Goal: Information Seeking & Learning: Learn about a topic

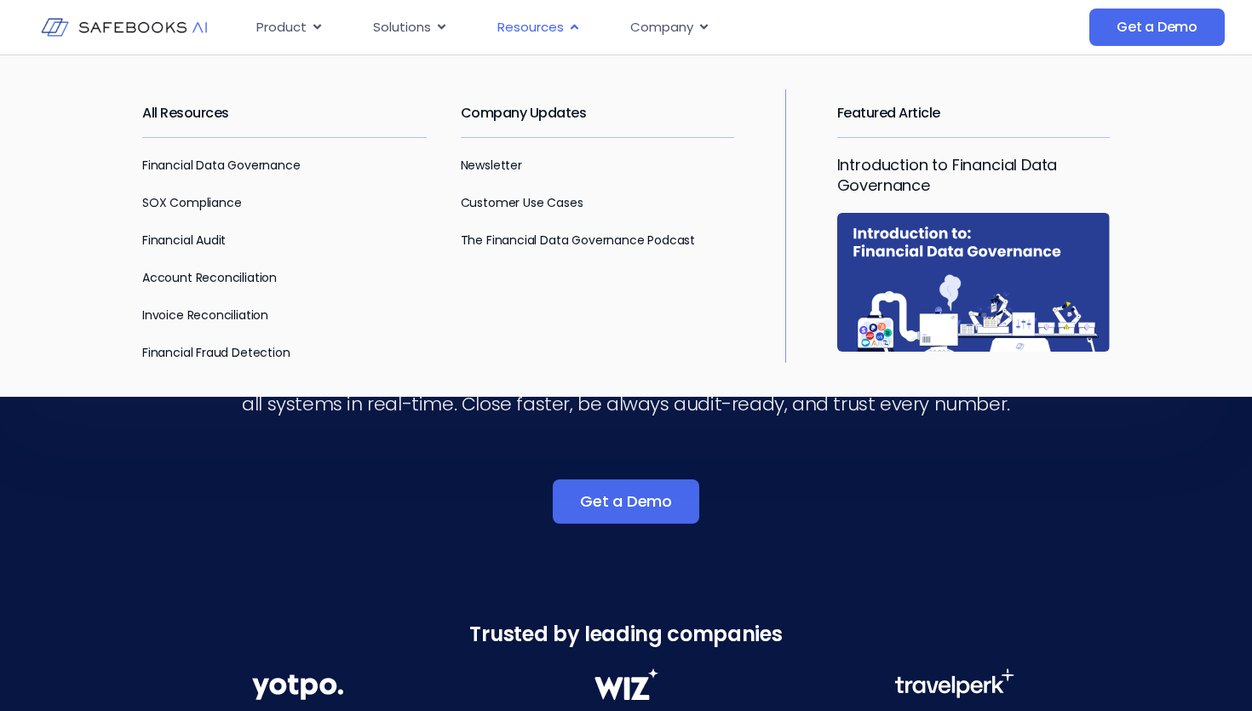
click at [529, 22] on span "Resources" at bounding box center [530, 28] width 66 height 20
click at [186, 114] on link "All Resources" at bounding box center [185, 113] width 87 height 20
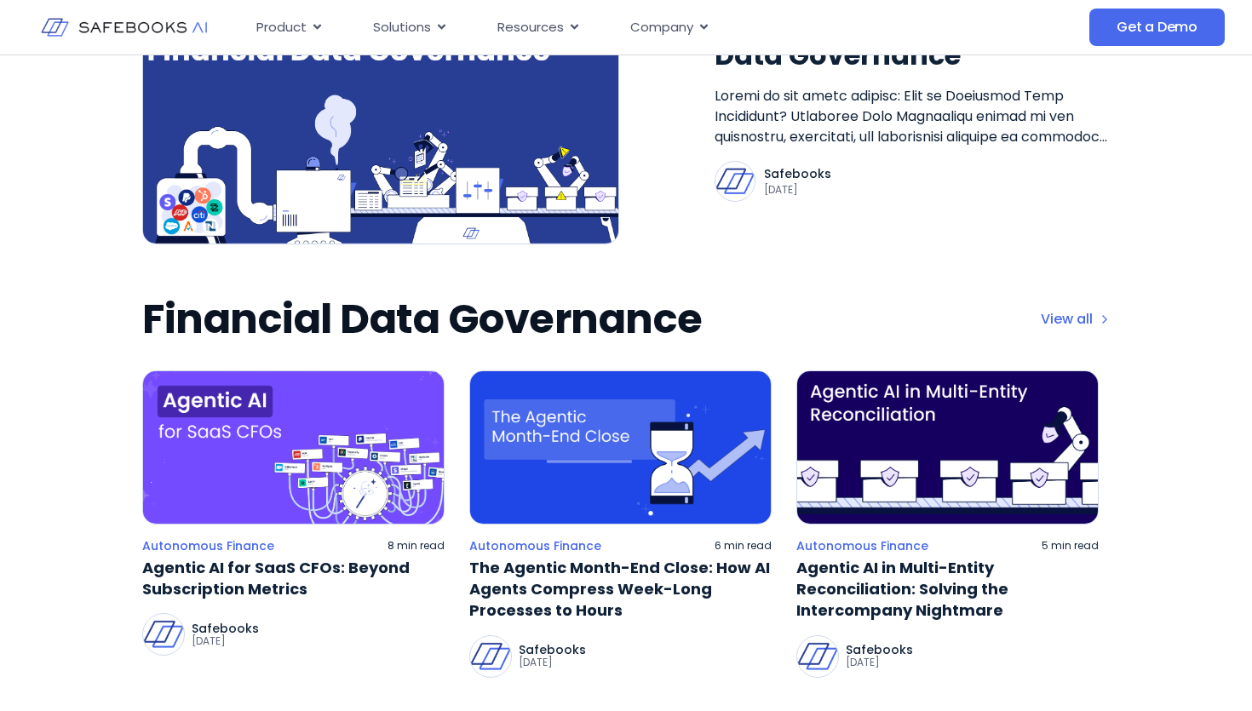
scroll to position [393, 0]
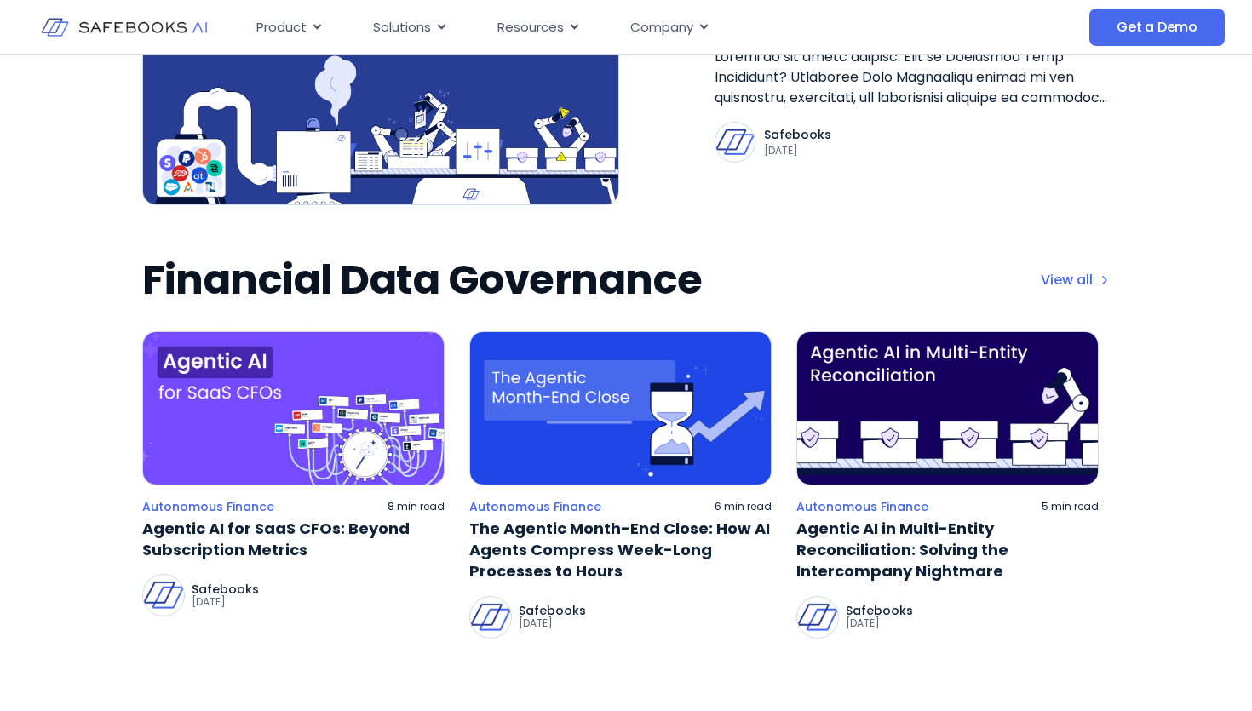
click at [1085, 268] on div "Financial Data Governance View all" at bounding box center [626, 280] width 968 height 48
click at [1077, 278] on link "View all" at bounding box center [1075, 280] width 69 height 20
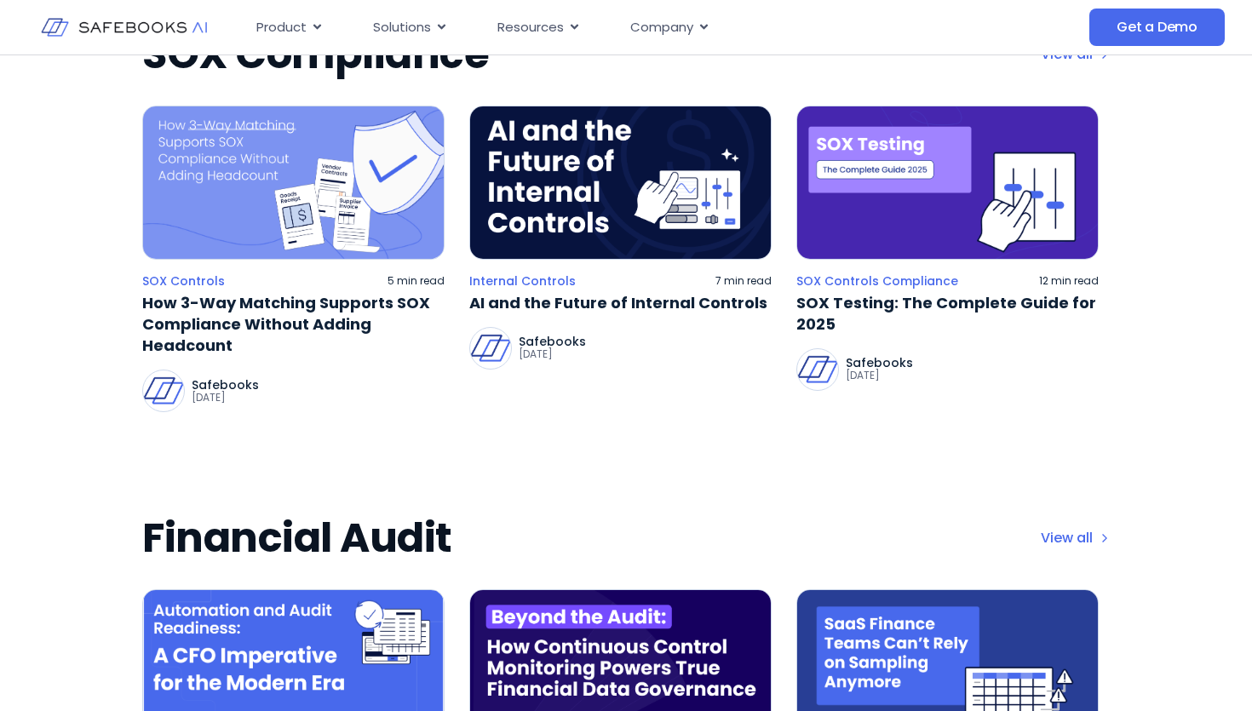
scroll to position [1269, 0]
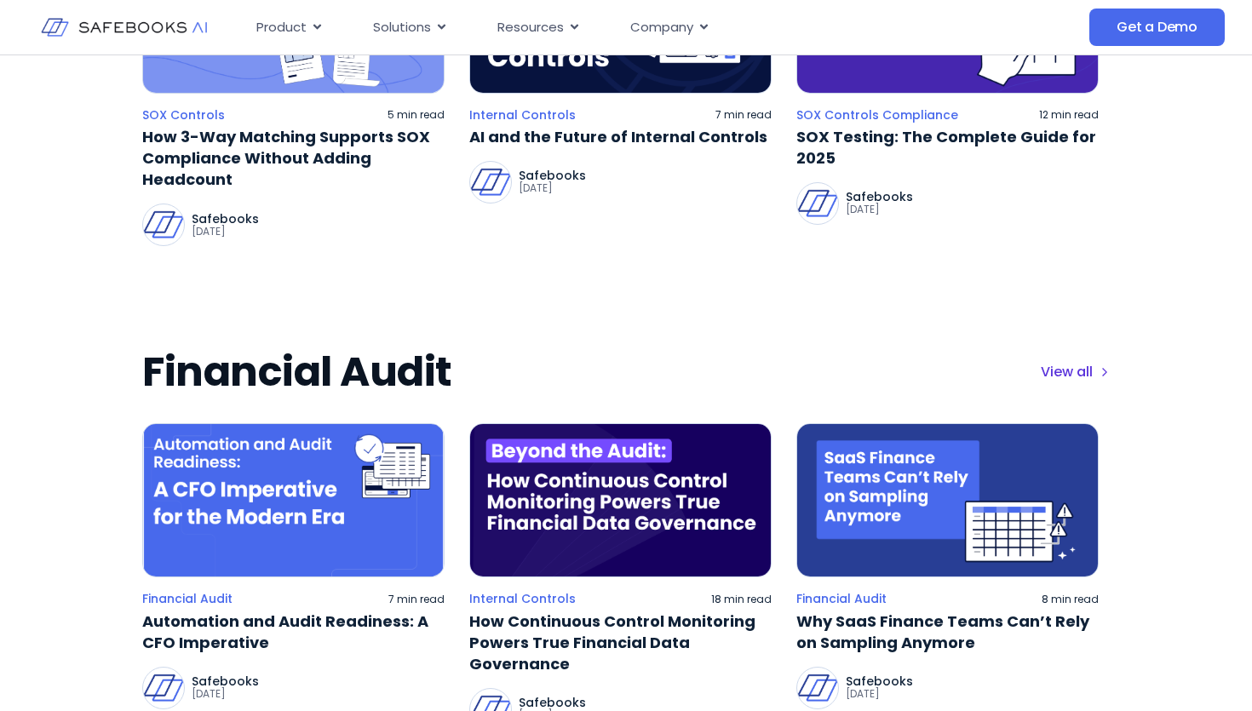
click at [1076, 380] on link "View all" at bounding box center [1075, 372] width 69 height 20
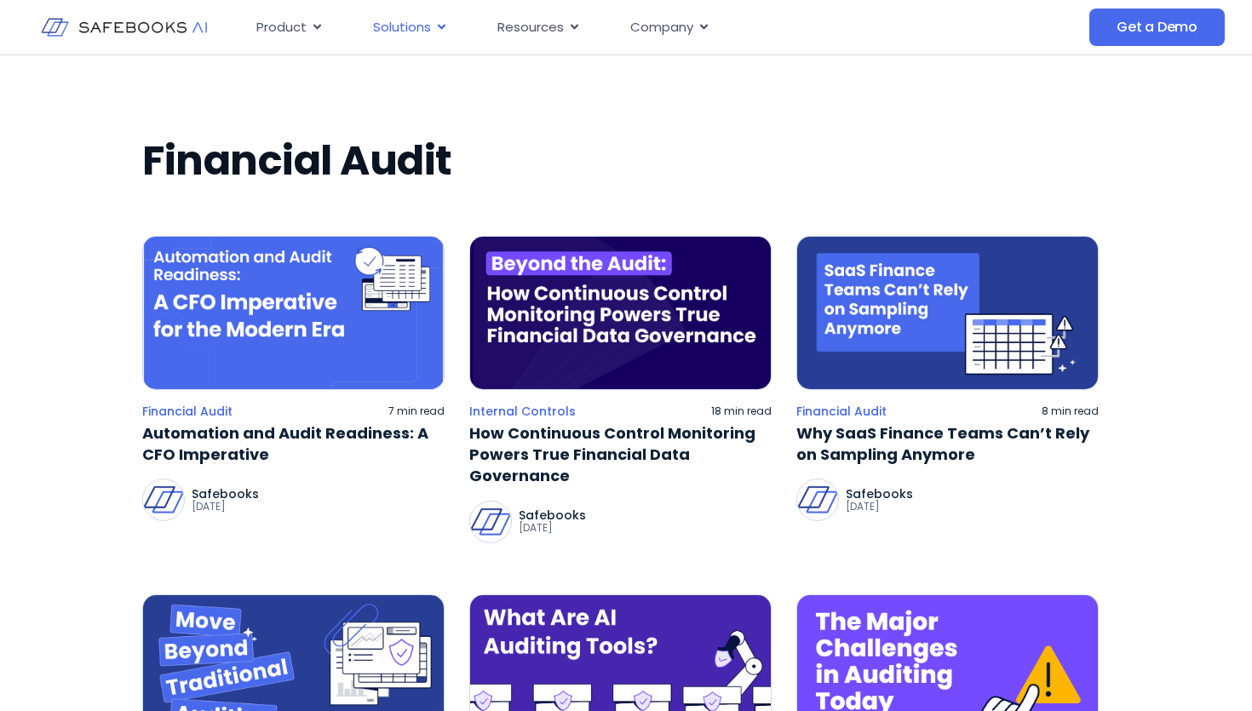
scroll to position [118, 0]
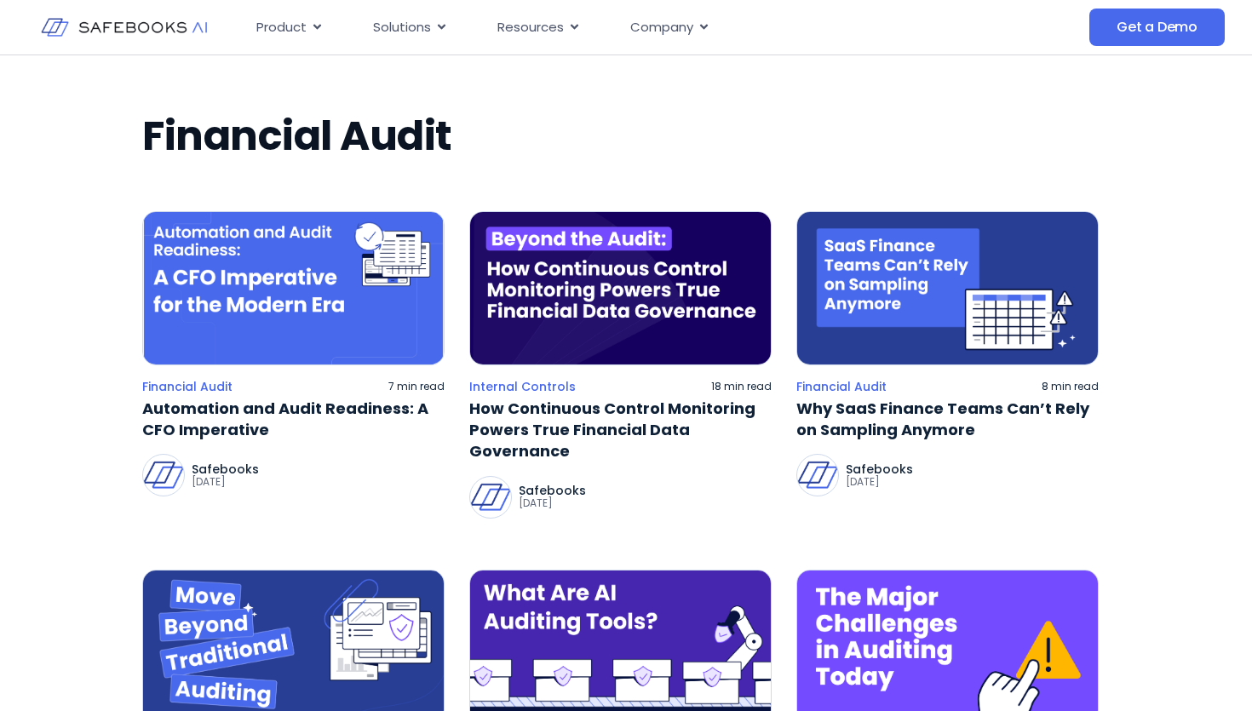
click at [549, 494] on p "Safebooks" at bounding box center [552, 491] width 67 height 12
click at [555, 305] on img at bounding box center [620, 288] width 302 height 154
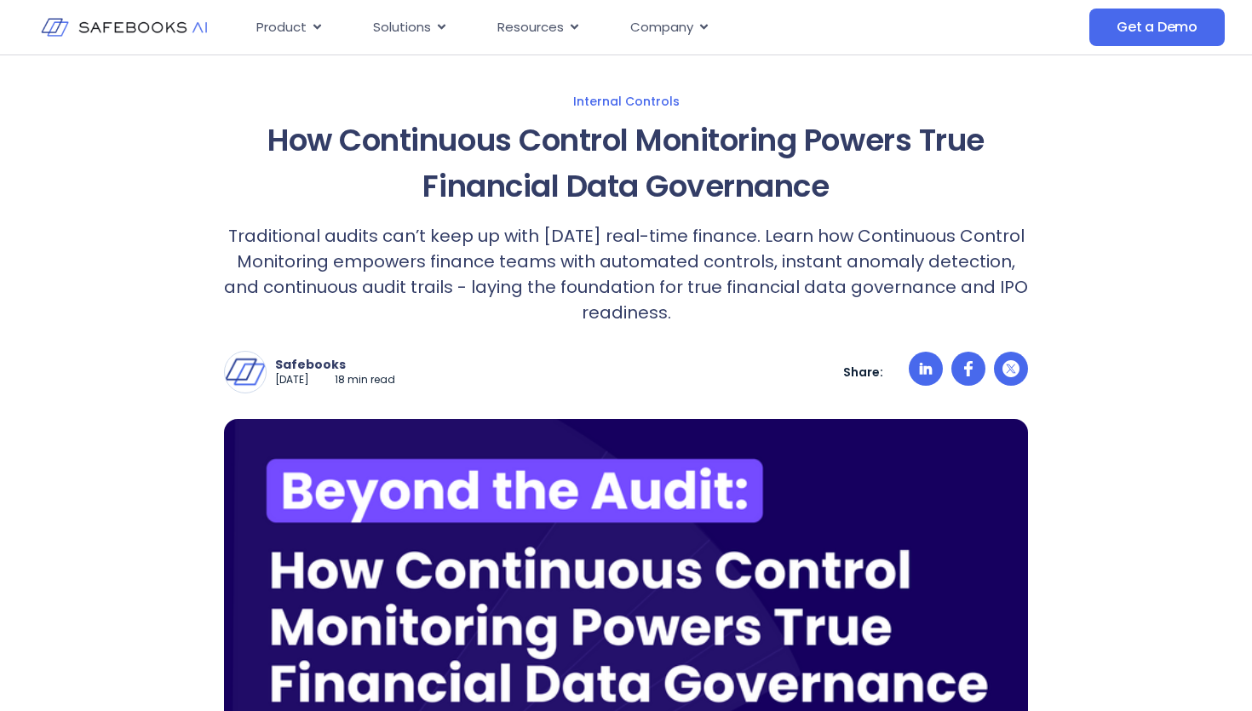
scroll to position [167, 0]
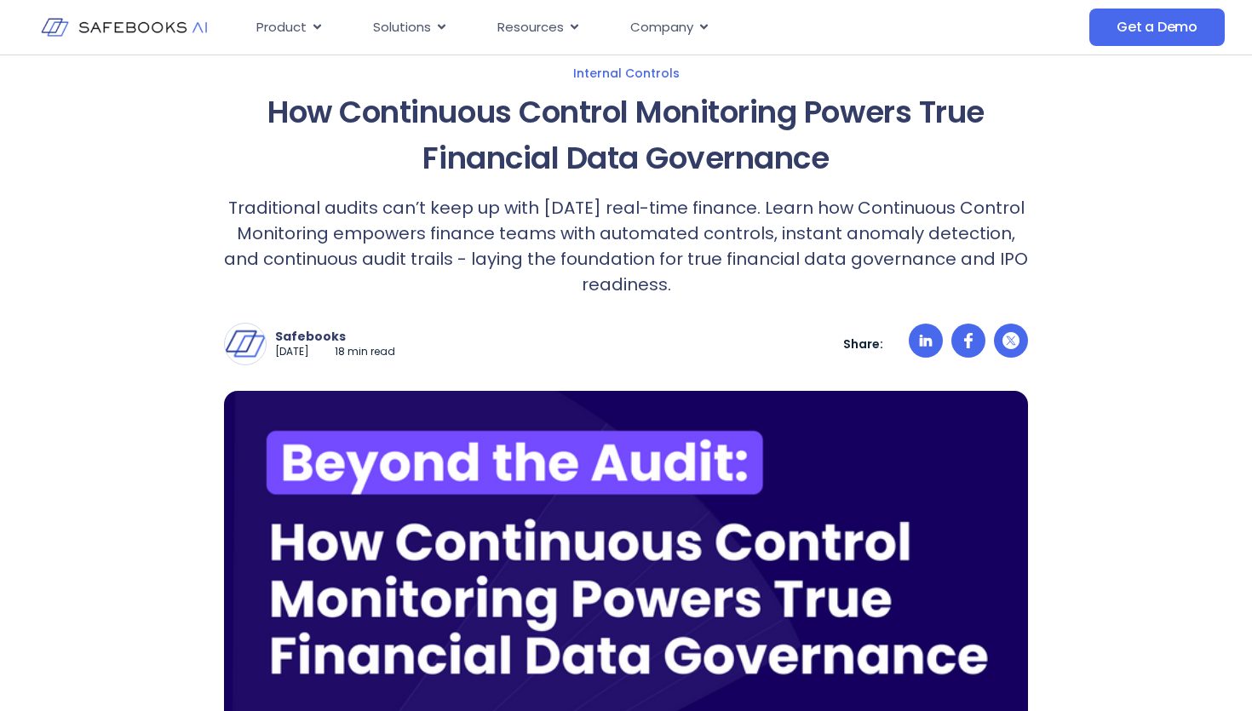
click at [708, 232] on p "Traditional audits can’t keep up with [DATE] real-time finance. Learn how Conti…" at bounding box center [626, 246] width 804 height 102
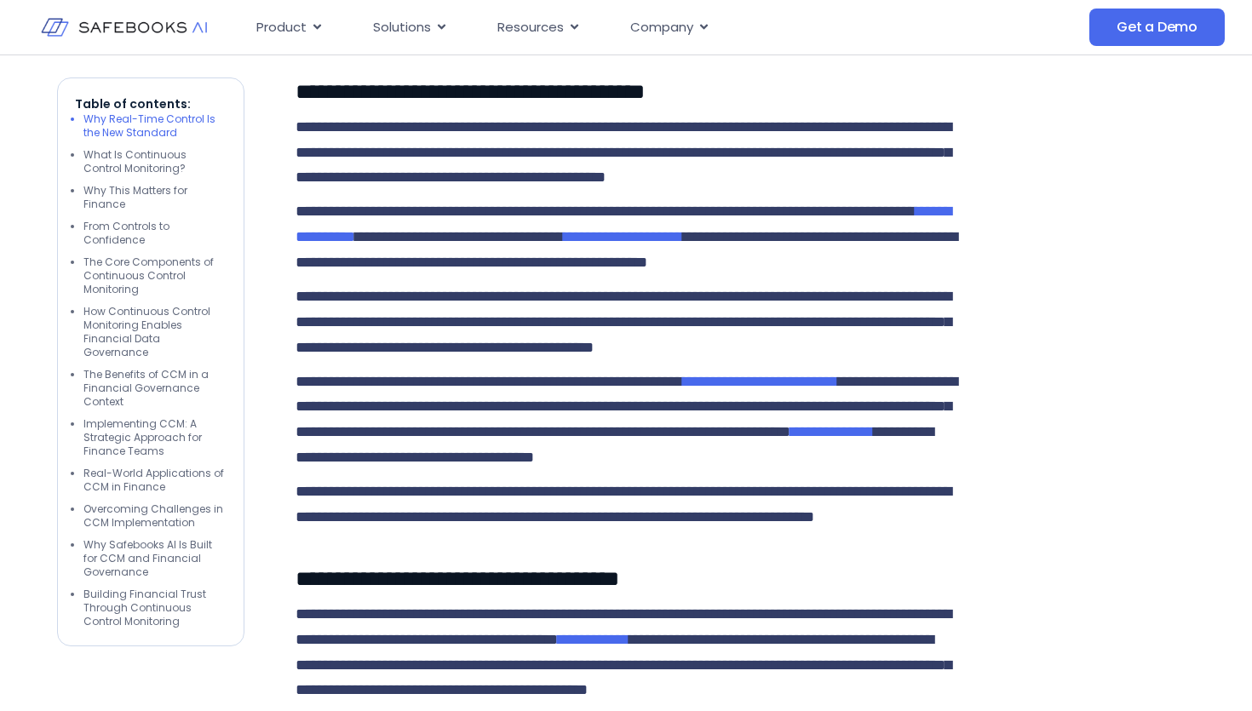
scroll to position [0, 0]
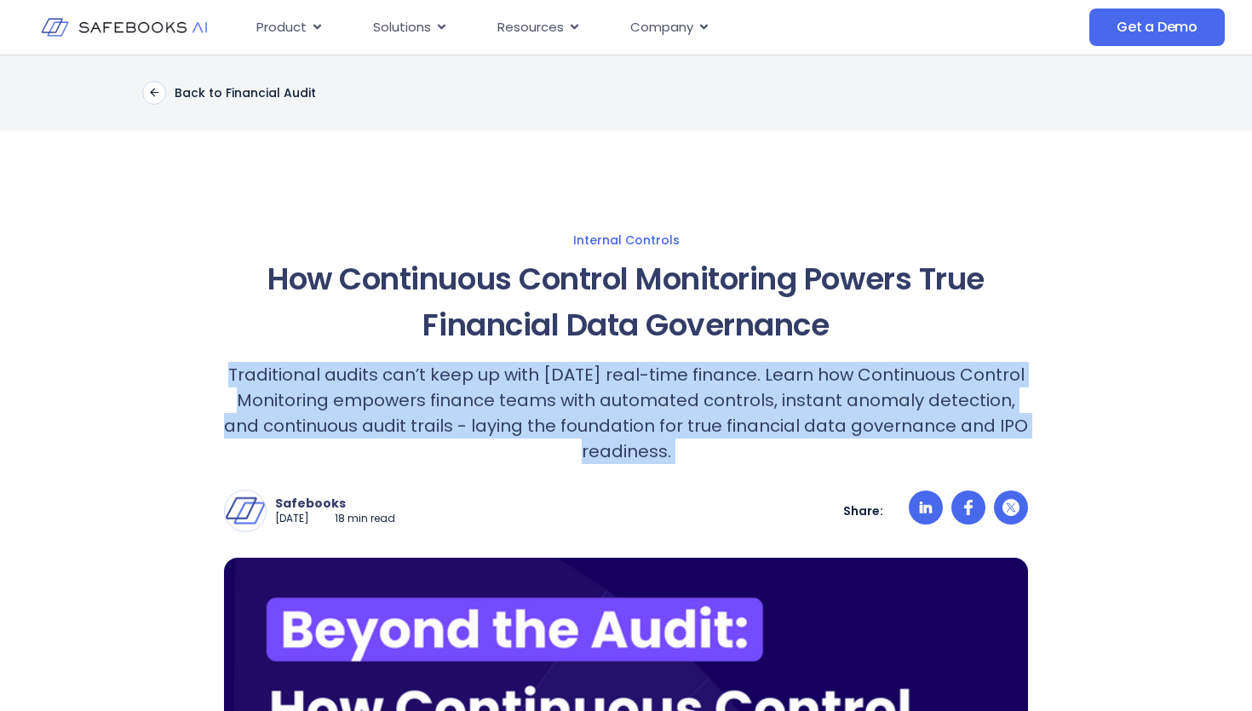
click at [483, 400] on p "Traditional audits can’t keep up with [DATE] real-time finance. Learn how Conti…" at bounding box center [626, 413] width 804 height 102
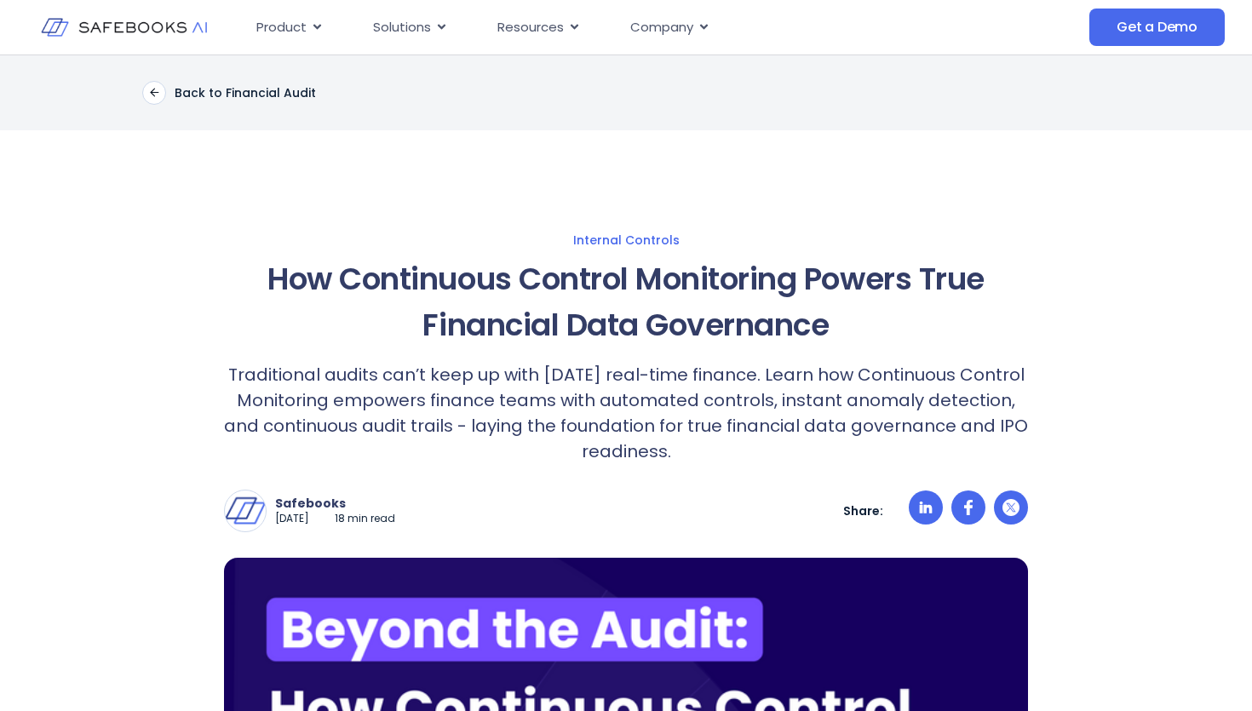
click at [483, 400] on p "Traditional audits can’t keep up with [DATE] real-time finance. Learn how Conti…" at bounding box center [626, 413] width 804 height 102
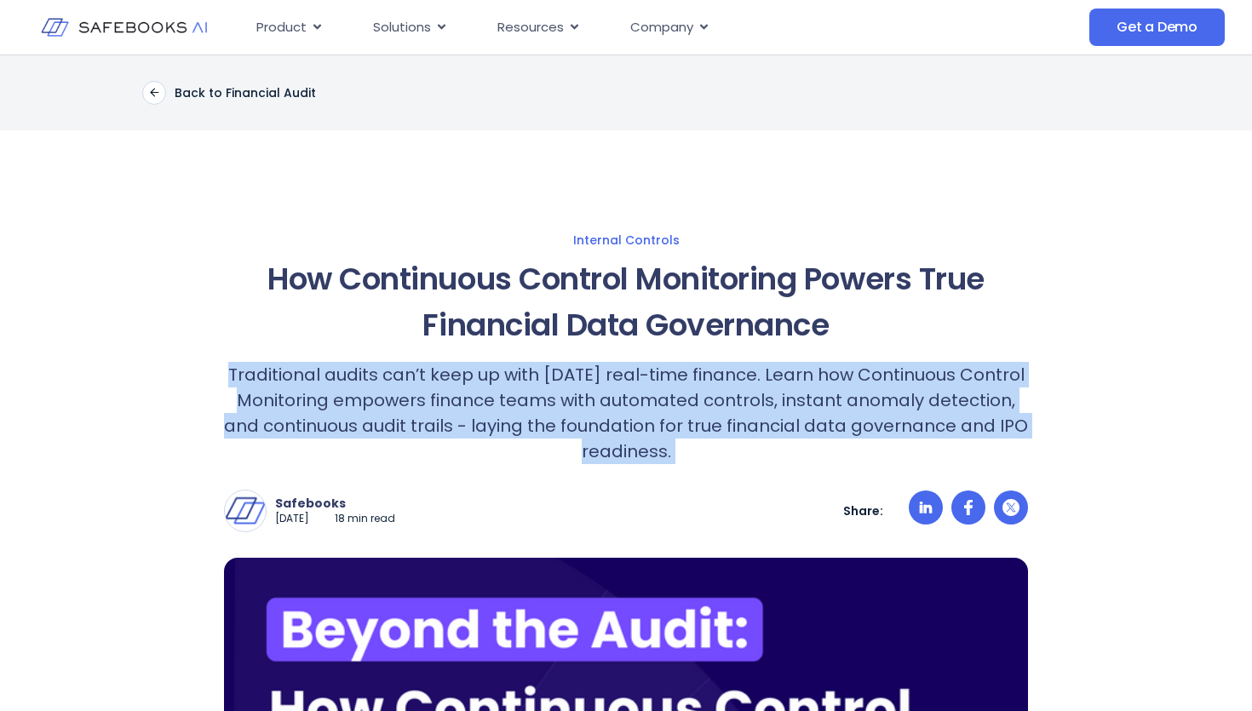
click at [483, 400] on p "Traditional audits can’t keep up with [DATE] real-time finance. Learn how Conti…" at bounding box center [626, 413] width 804 height 102
click at [524, 417] on p "Traditional audits can’t keep up with [DATE] real-time finance. Learn how Conti…" at bounding box center [626, 413] width 804 height 102
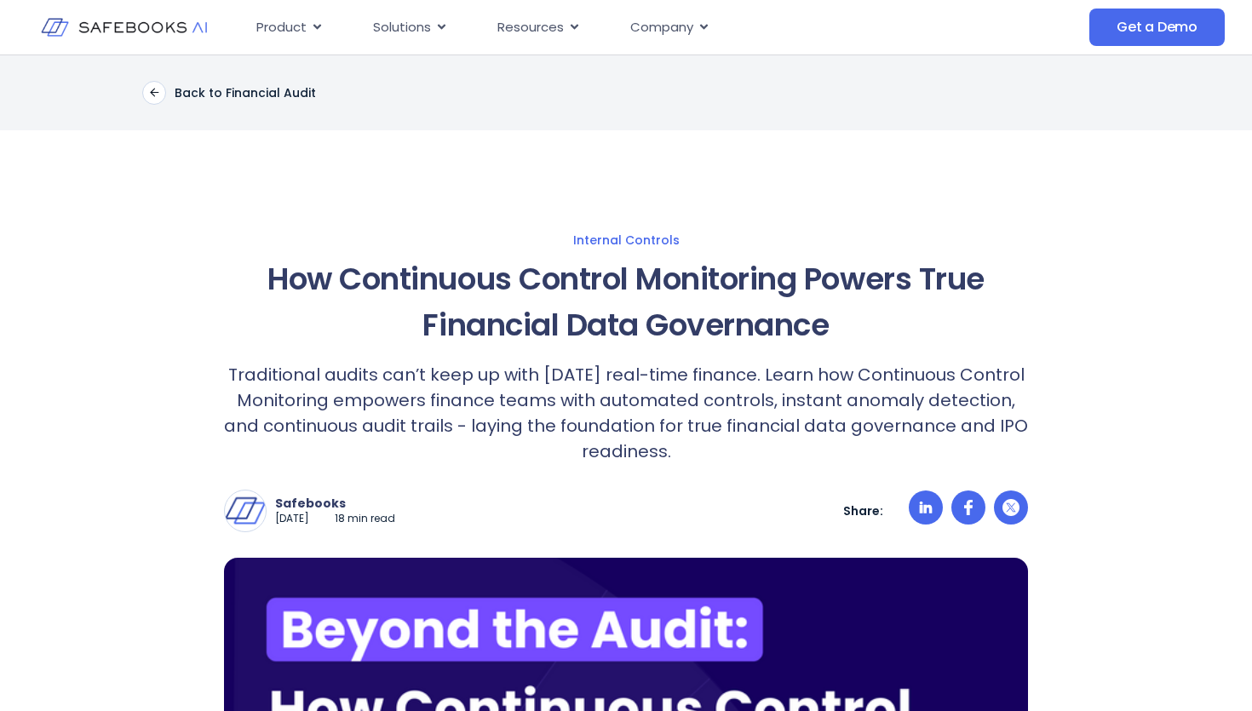
click at [524, 417] on p "Traditional audits can’t keep up with [DATE] real-time finance. Learn how Conti…" at bounding box center [626, 413] width 804 height 102
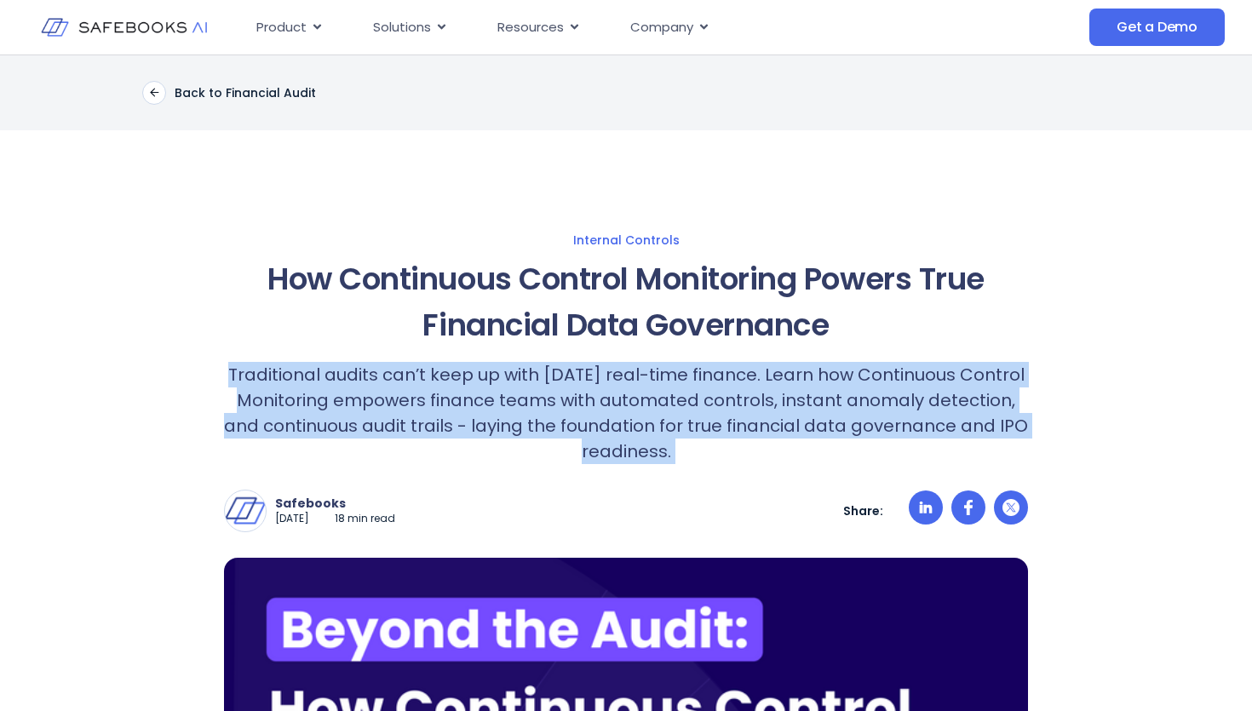
click at [524, 417] on p "Traditional audits can’t keep up with [DATE] real-time finance. Learn how Conti…" at bounding box center [626, 413] width 804 height 102
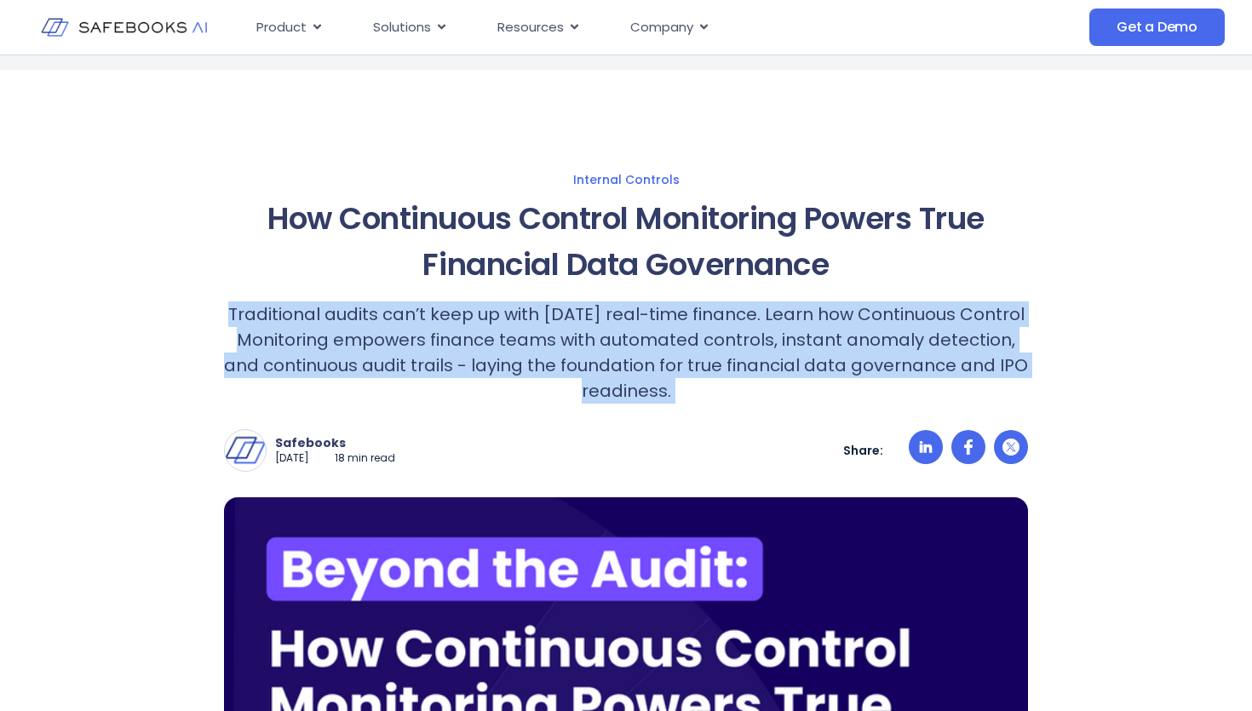
scroll to position [65, 0]
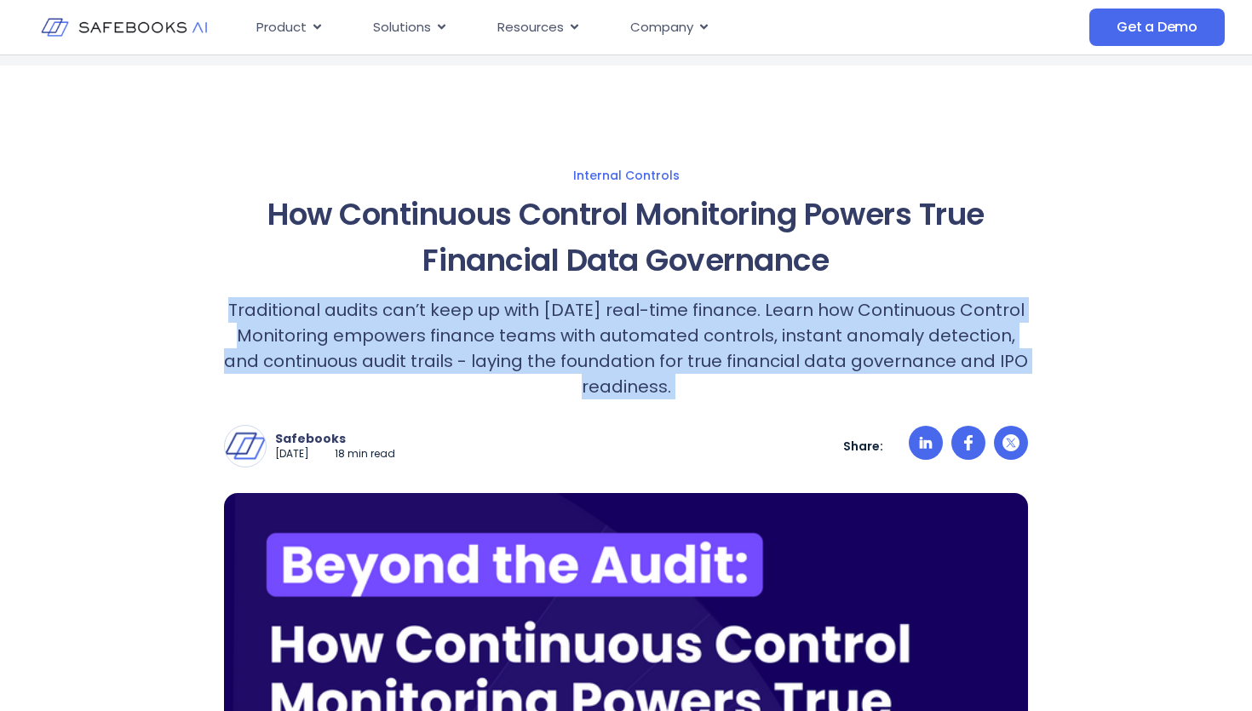
click at [502, 343] on p "Traditional audits can’t keep up with [DATE] real-time finance. Learn how Conti…" at bounding box center [626, 348] width 804 height 102
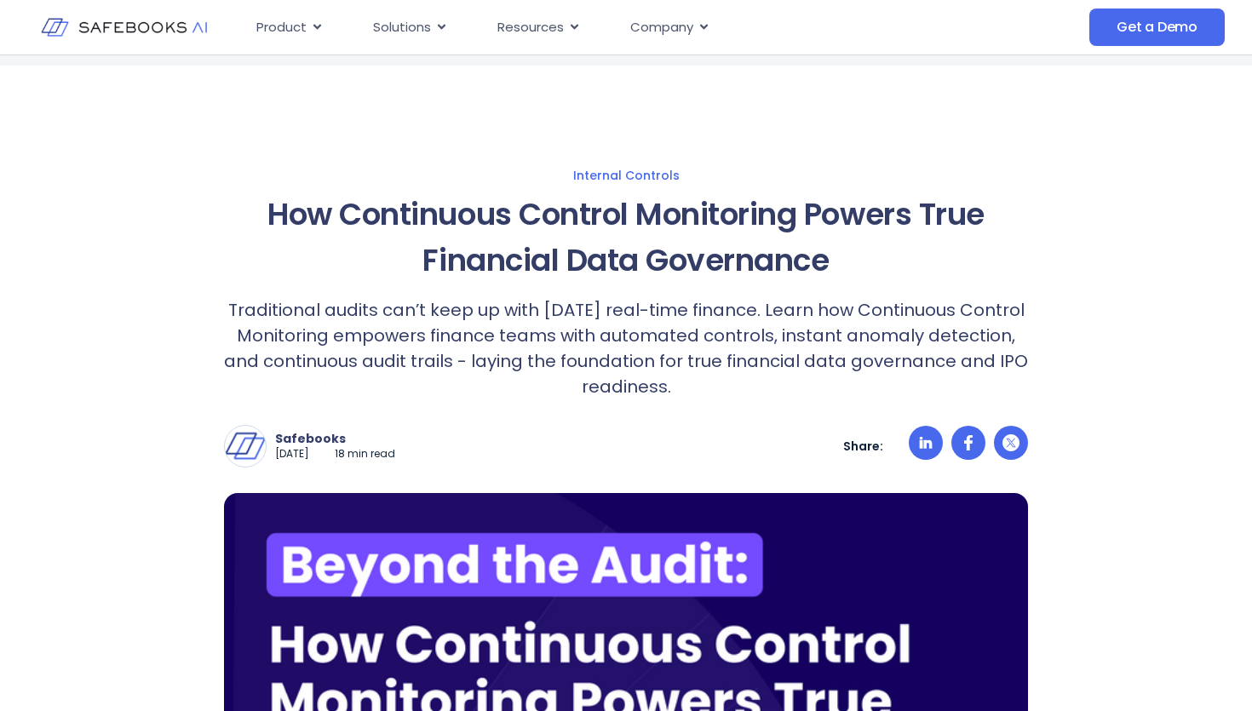
click at [502, 343] on p "Traditional audits can’t keep up with [DATE] real-time finance. Learn how Conti…" at bounding box center [626, 348] width 804 height 102
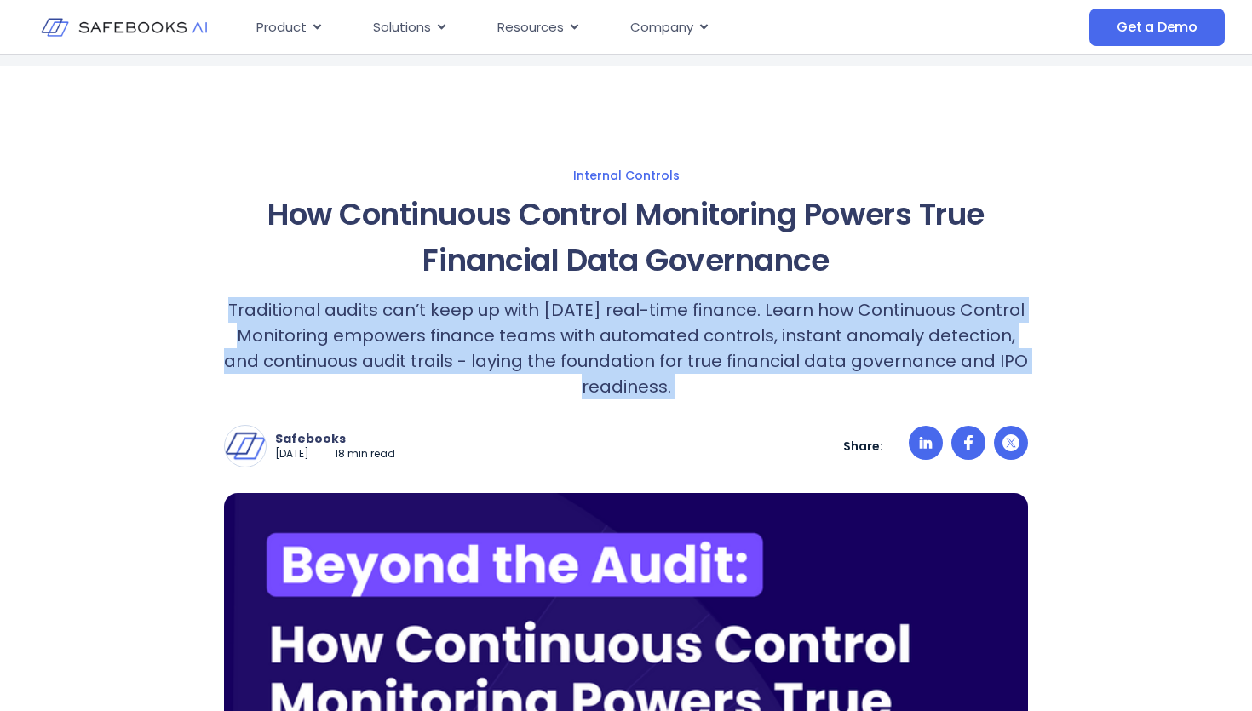
click at [502, 343] on p "Traditional audits can’t keep up with [DATE] real-time finance. Learn how Conti…" at bounding box center [626, 348] width 804 height 102
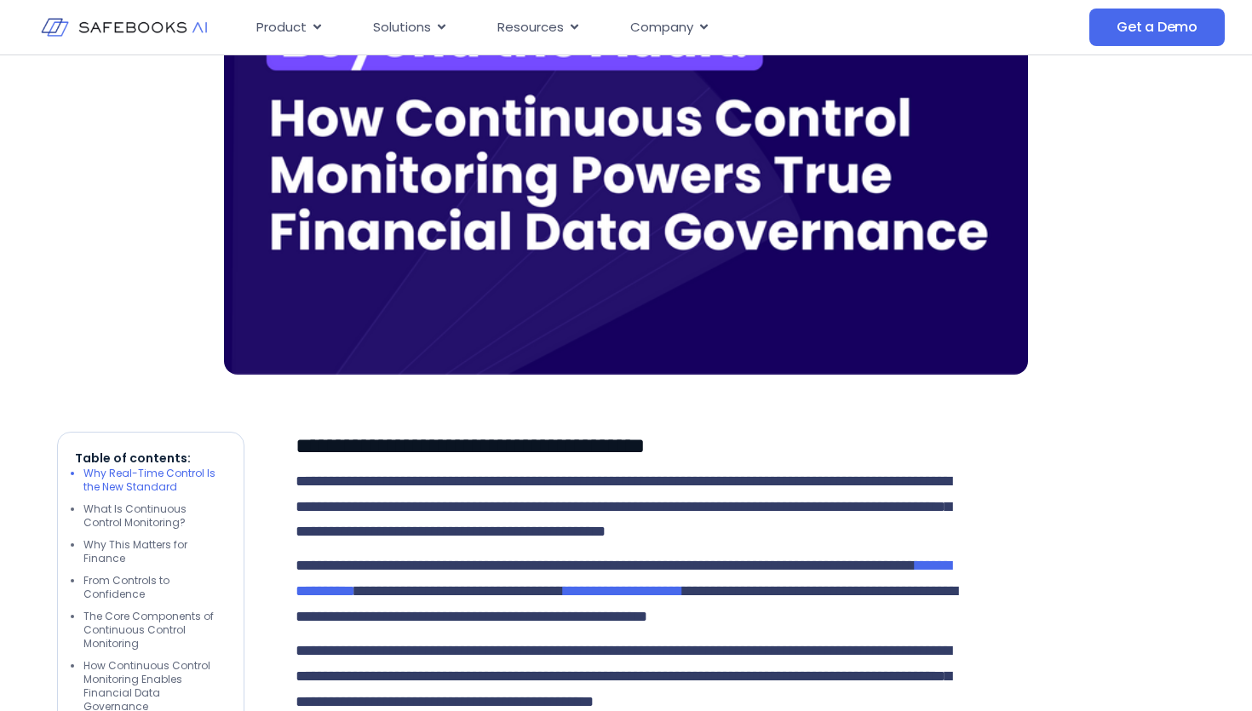
scroll to position [0, 0]
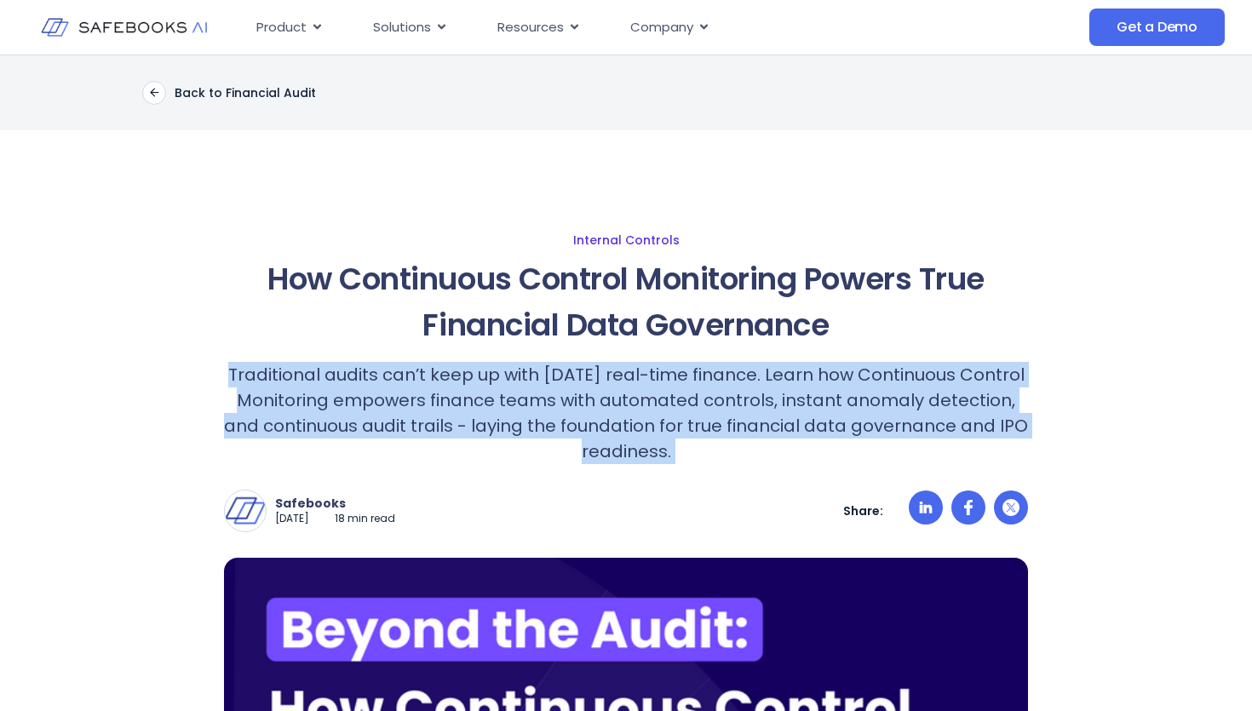
click at [620, 238] on link "Internal Controls" at bounding box center [626, 240] width 1138 height 15
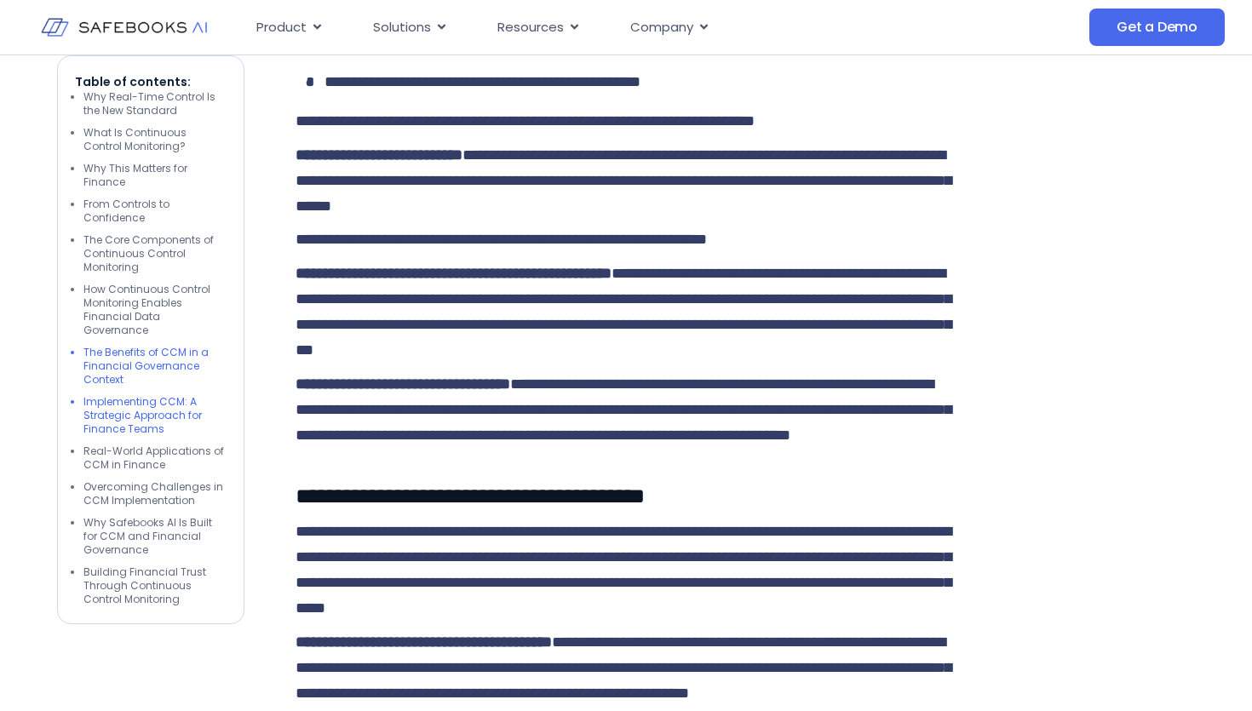
click at [113, 406] on li "Implementing CCM: A Strategic Approach for Finance Teams" at bounding box center [154, 414] width 143 height 41
